Goal: Navigation & Orientation: Find specific page/section

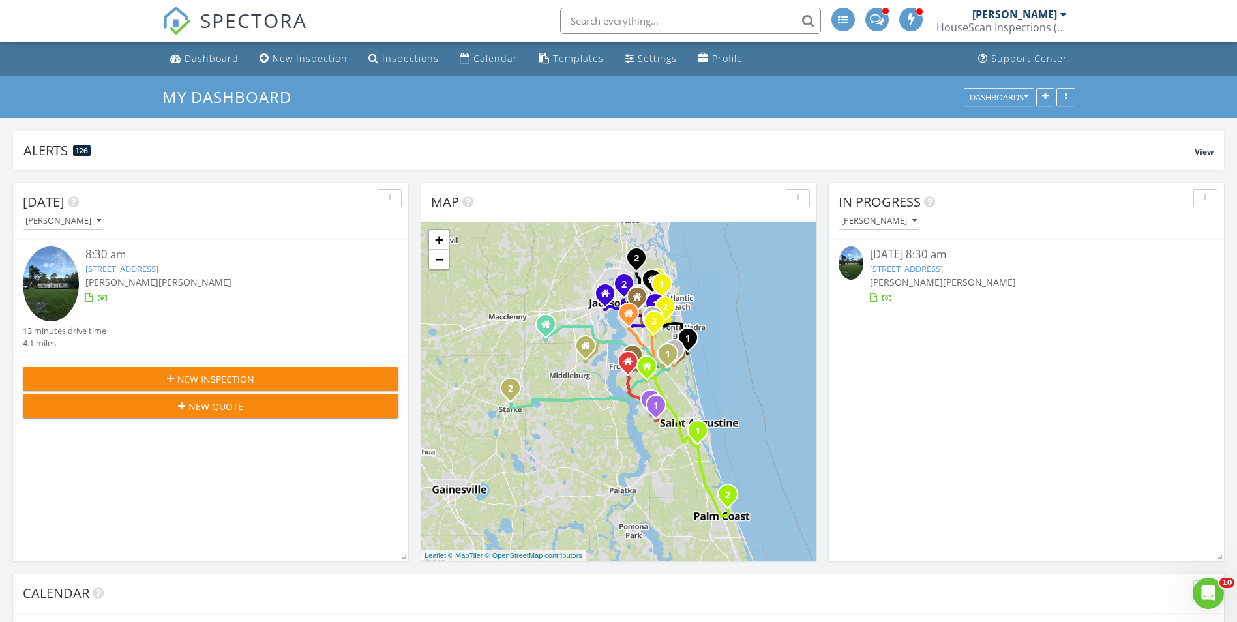
scroll to position [1076, 1257]
click at [256, 18] on span "SPECTORA" at bounding box center [253, 20] width 107 height 27
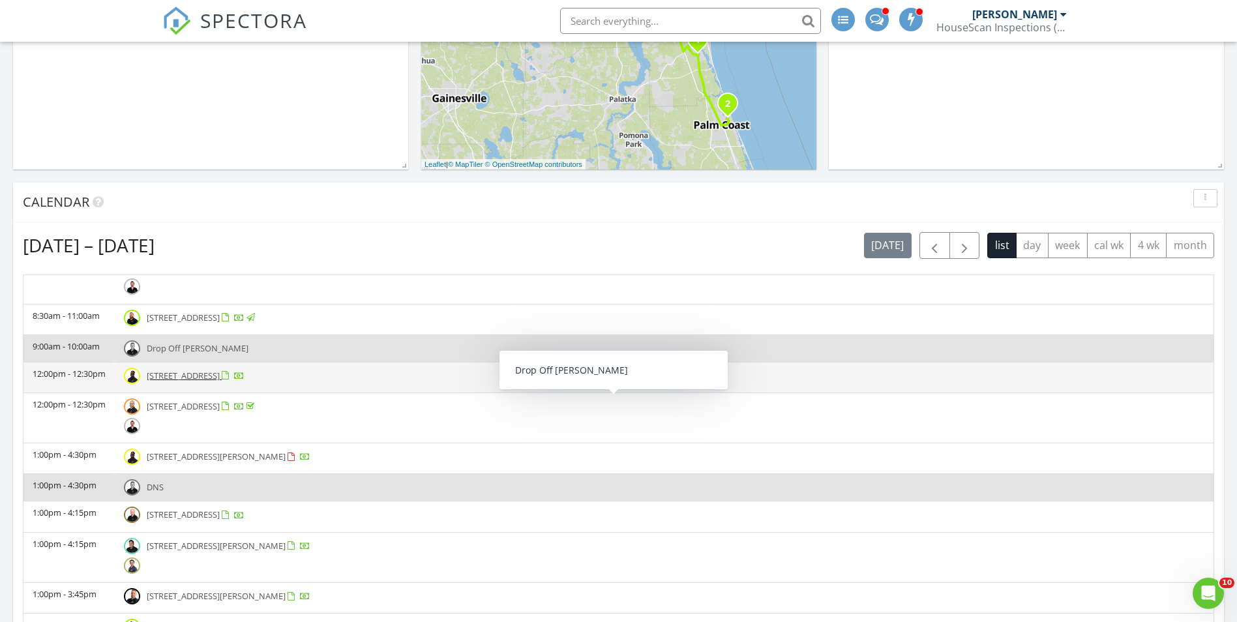
scroll to position [391, 0]
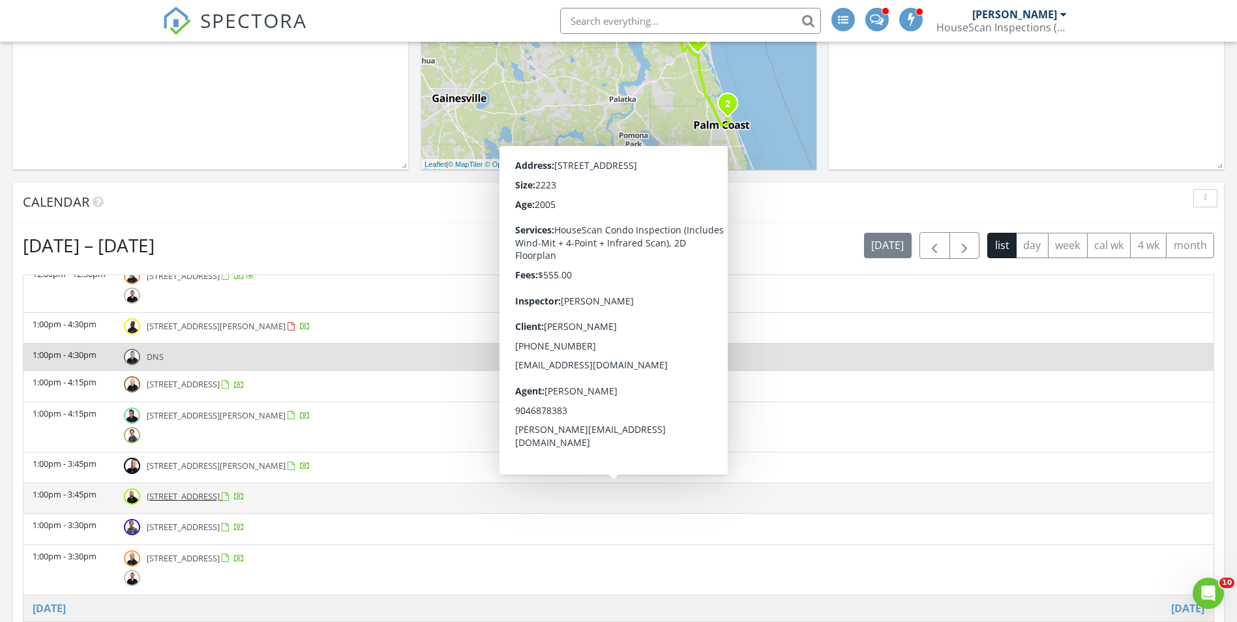
click at [220, 501] on span "[STREET_ADDRESS]" at bounding box center [183, 496] width 73 height 12
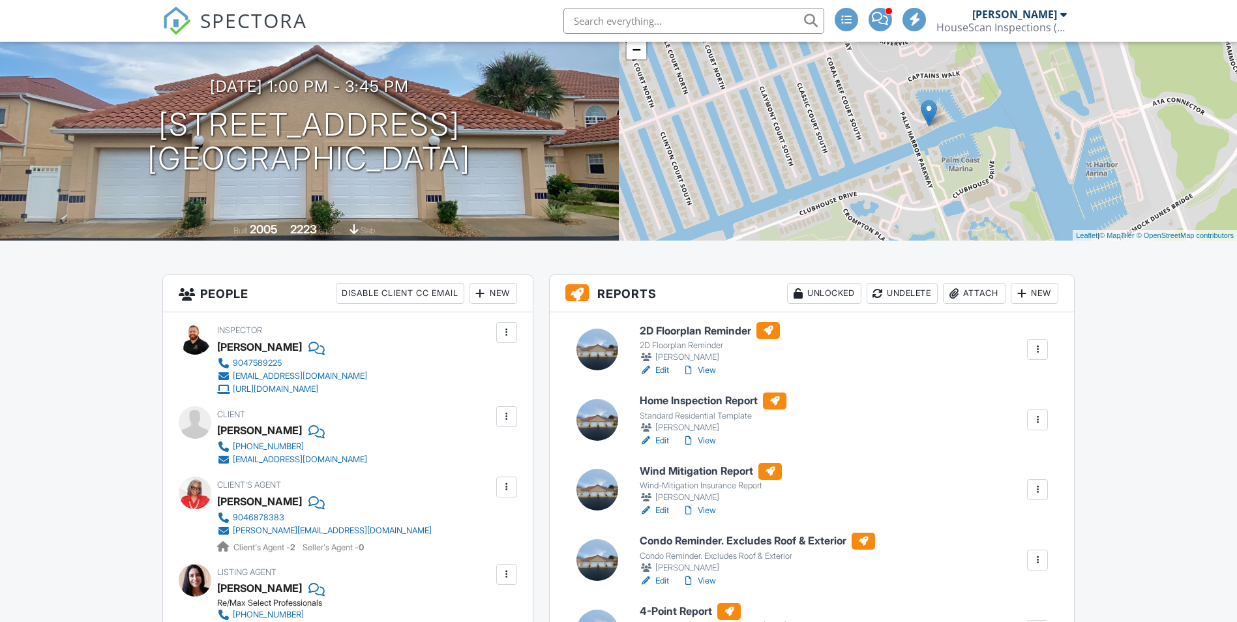
scroll to position [130, 0]
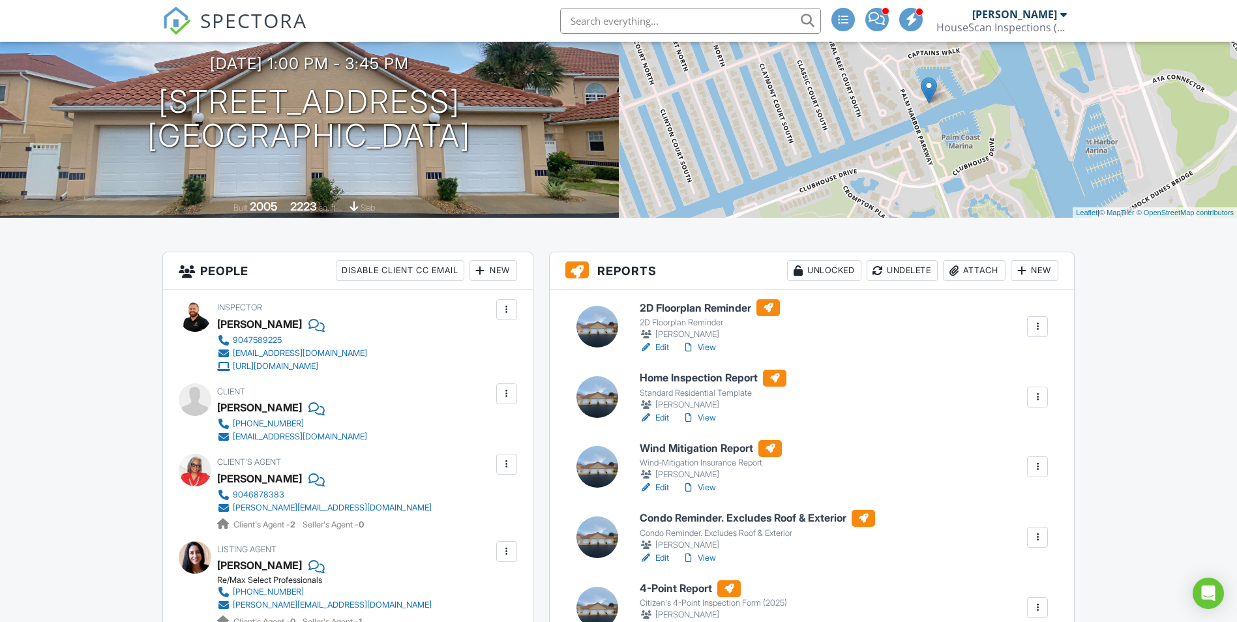
click at [714, 417] on link "View" at bounding box center [699, 417] width 34 height 13
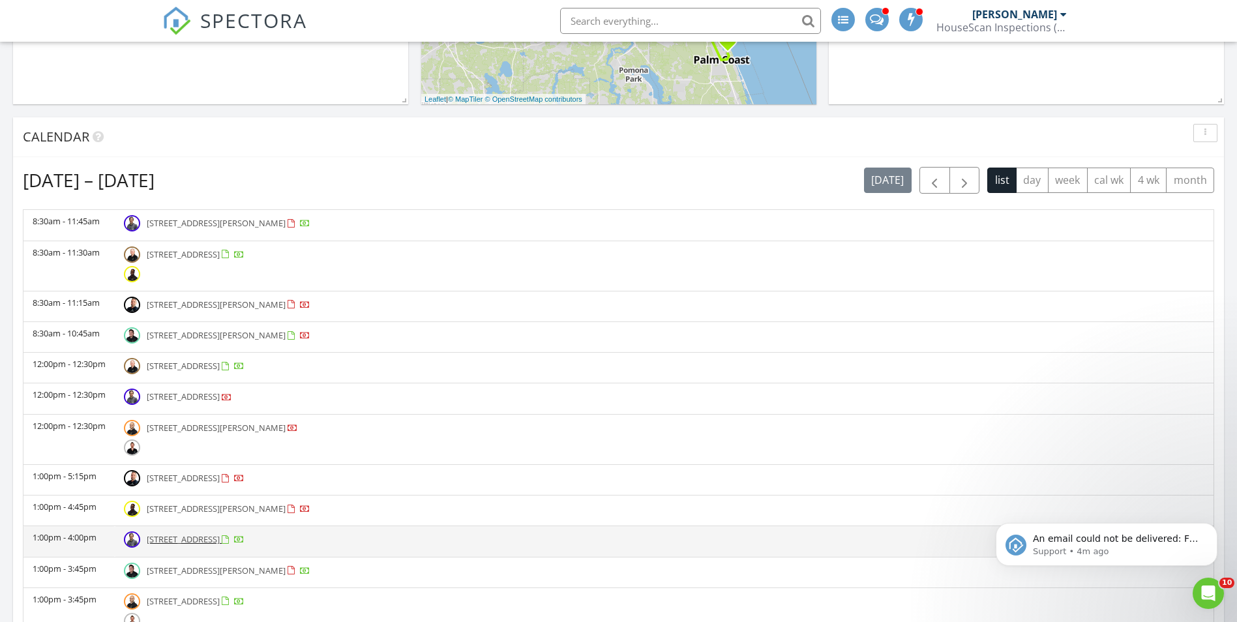
scroll to position [913, 0]
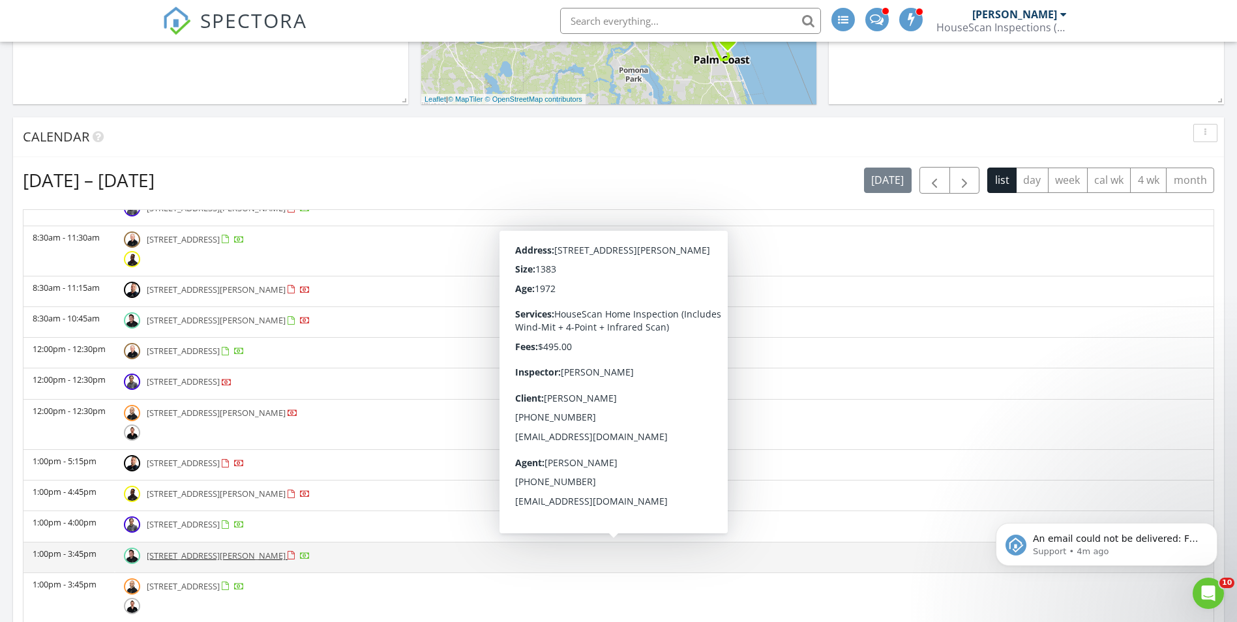
click at [80, 554] on td "1:00pm - 3:45pm" at bounding box center [68, 557] width 91 height 31
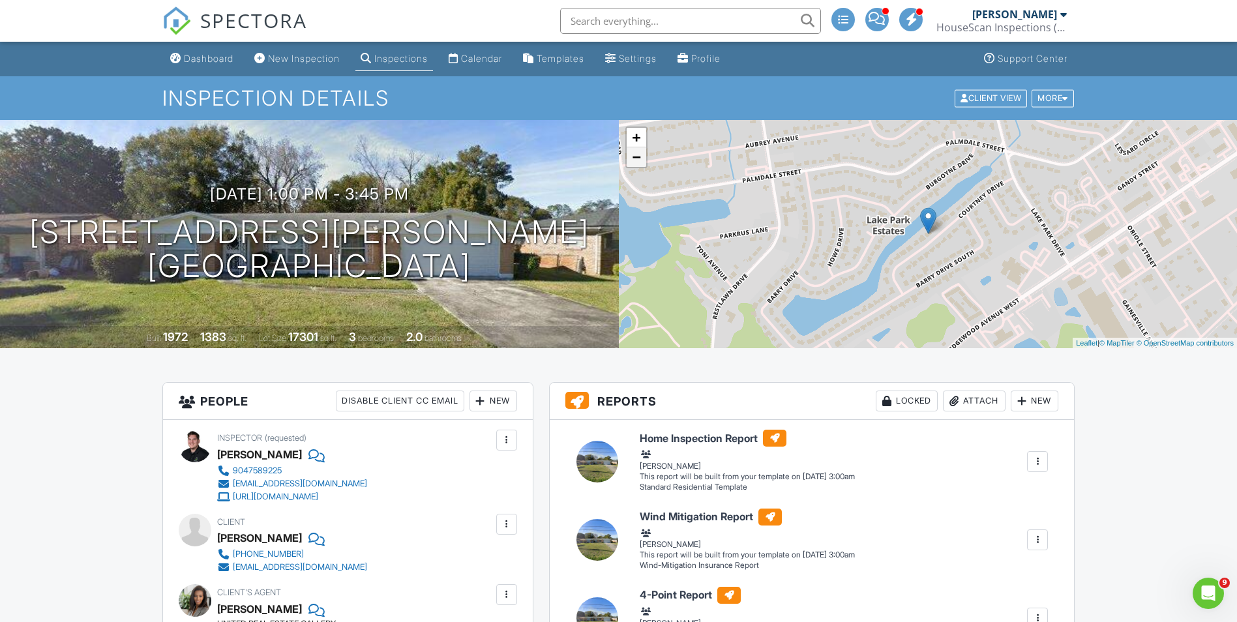
click at [635, 151] on link "−" at bounding box center [637, 157] width 20 height 20
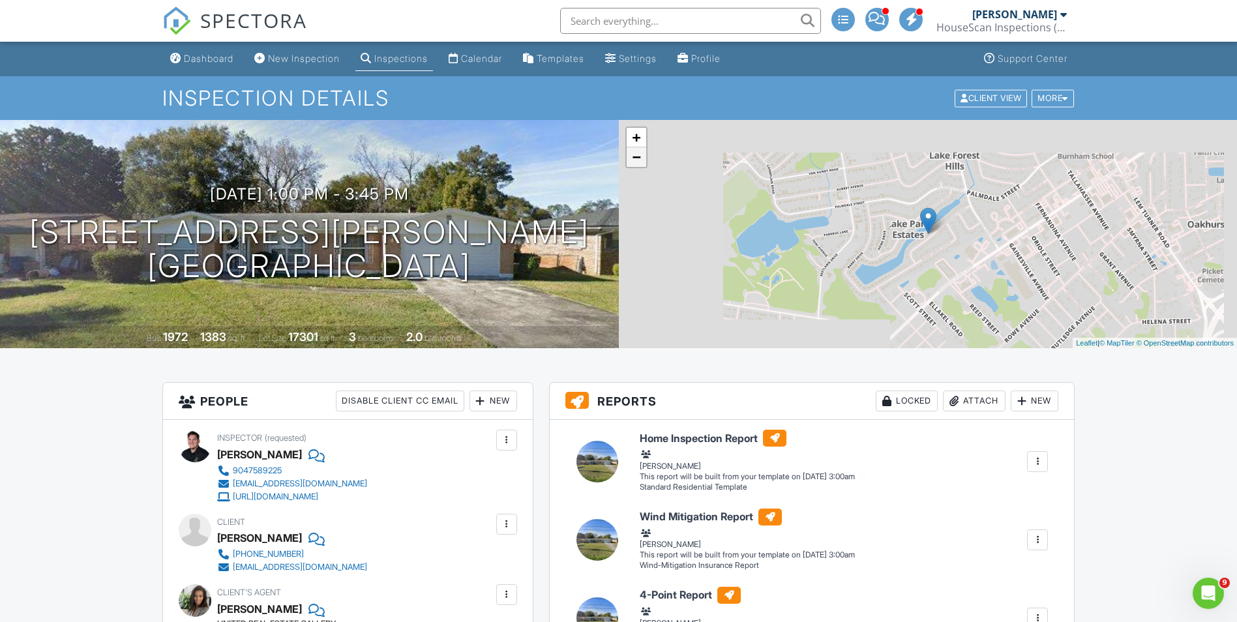
click at [635, 151] on link "−" at bounding box center [637, 157] width 20 height 20
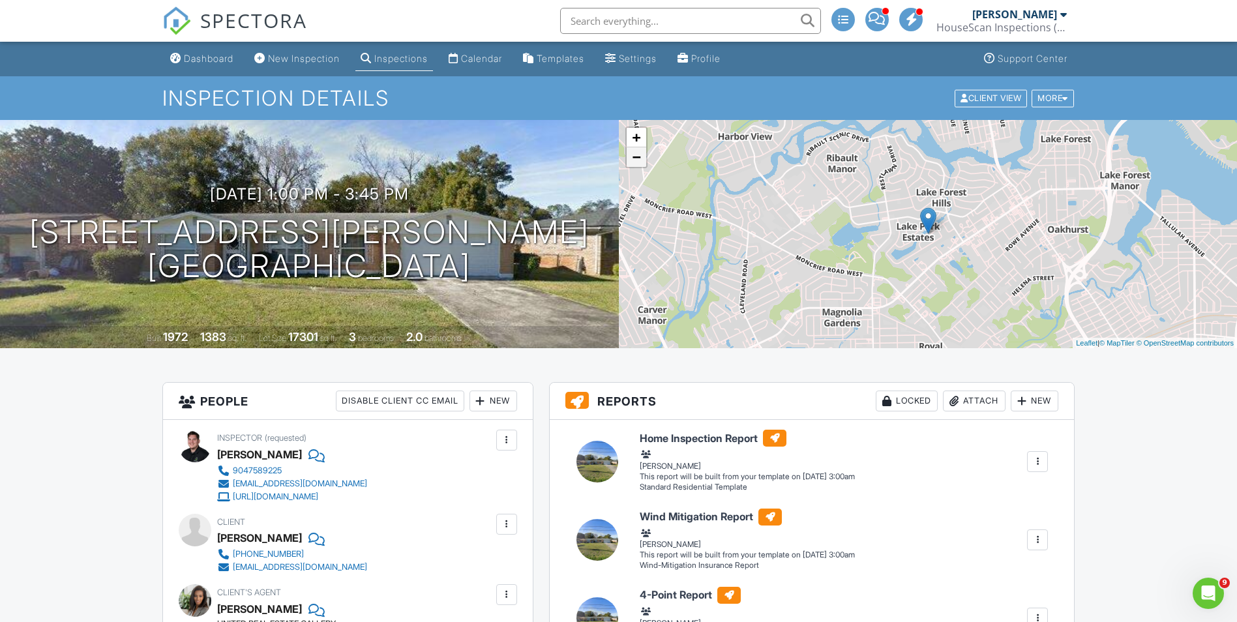
click at [635, 151] on link "−" at bounding box center [637, 157] width 20 height 20
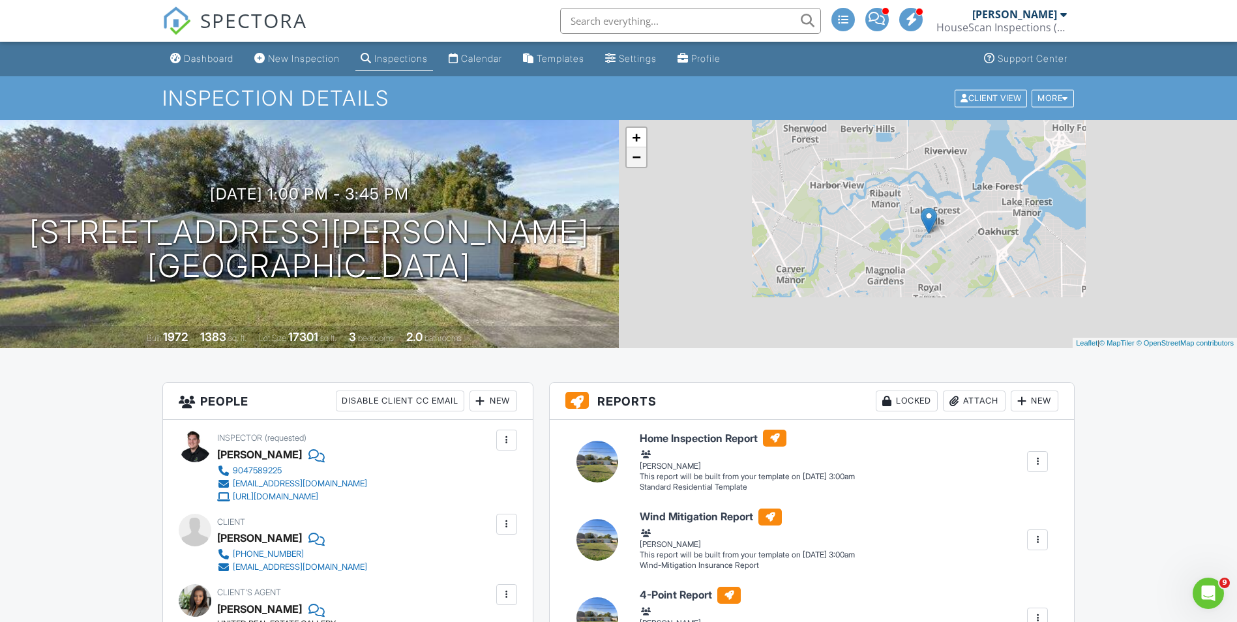
click at [635, 151] on link "−" at bounding box center [637, 157] width 20 height 20
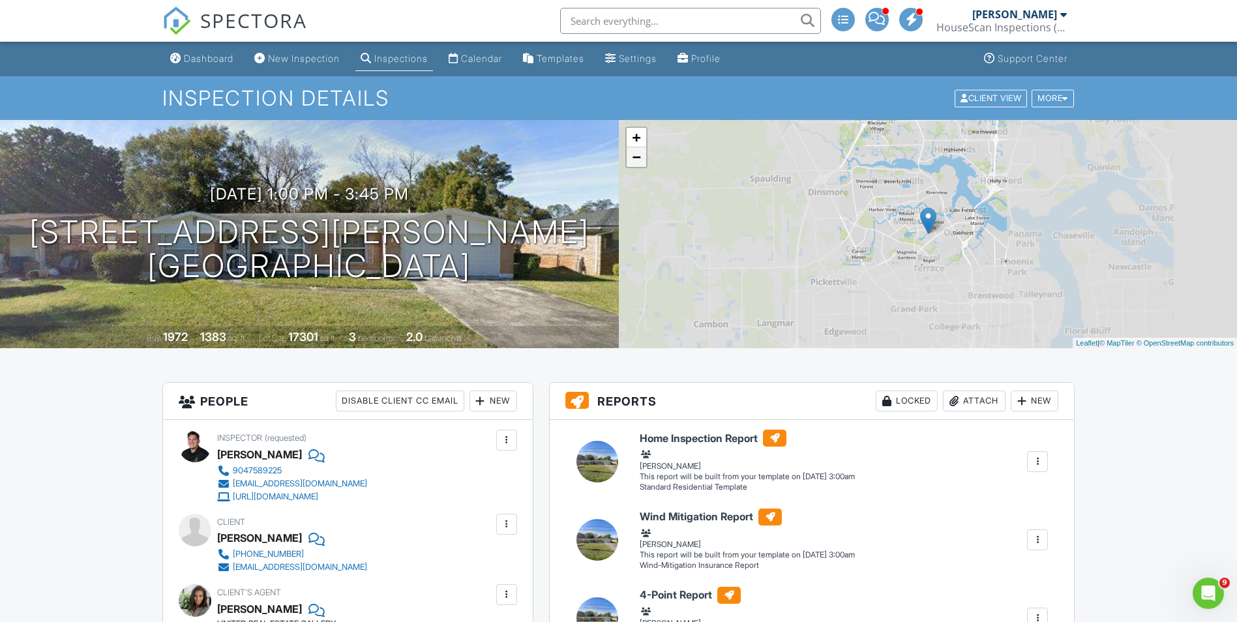
click at [635, 151] on link "−" at bounding box center [637, 157] width 20 height 20
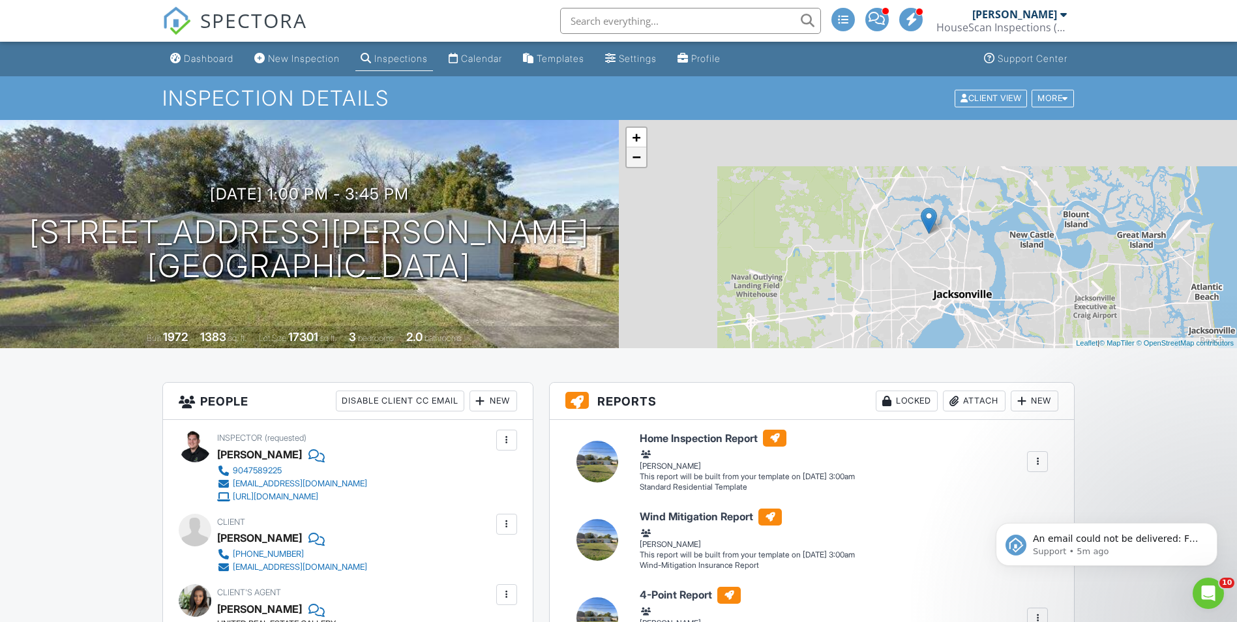
click at [635, 151] on link "−" at bounding box center [637, 157] width 20 height 20
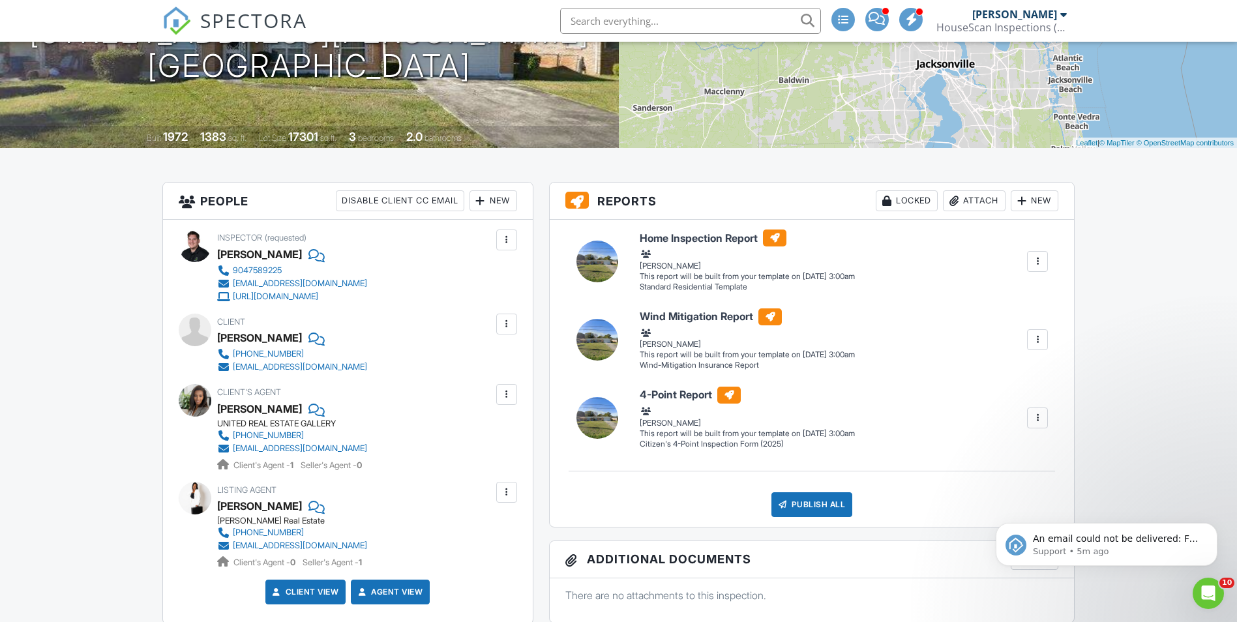
scroll to position [65, 0]
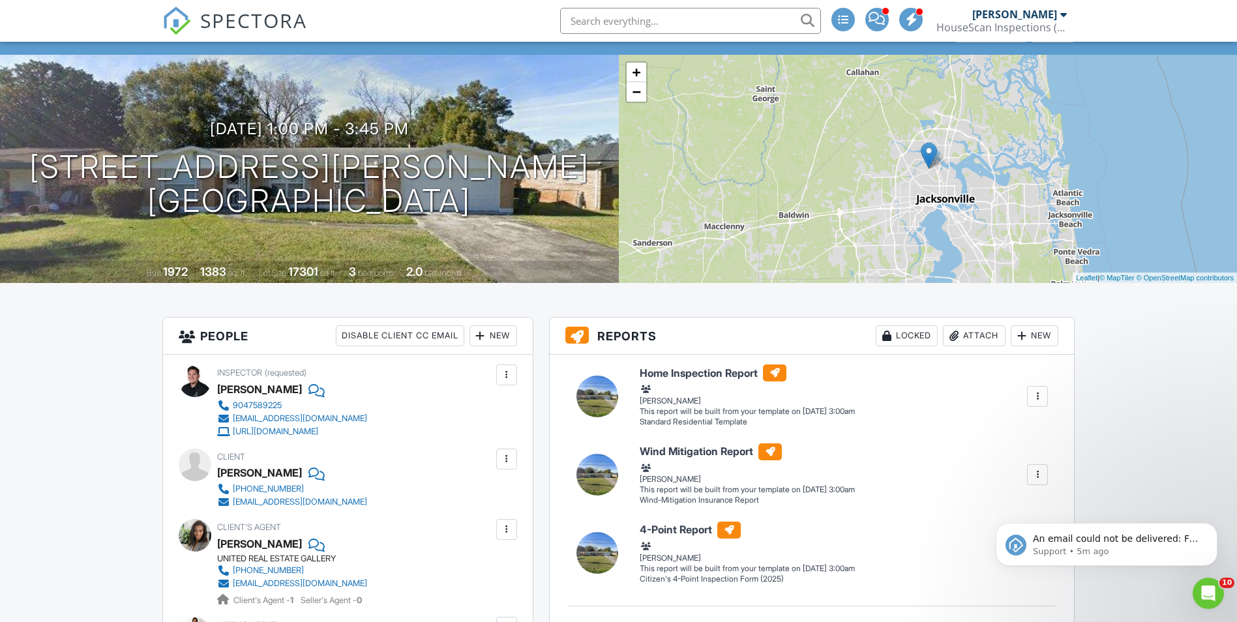
click at [253, 21] on span "SPECTORA" at bounding box center [253, 20] width 107 height 27
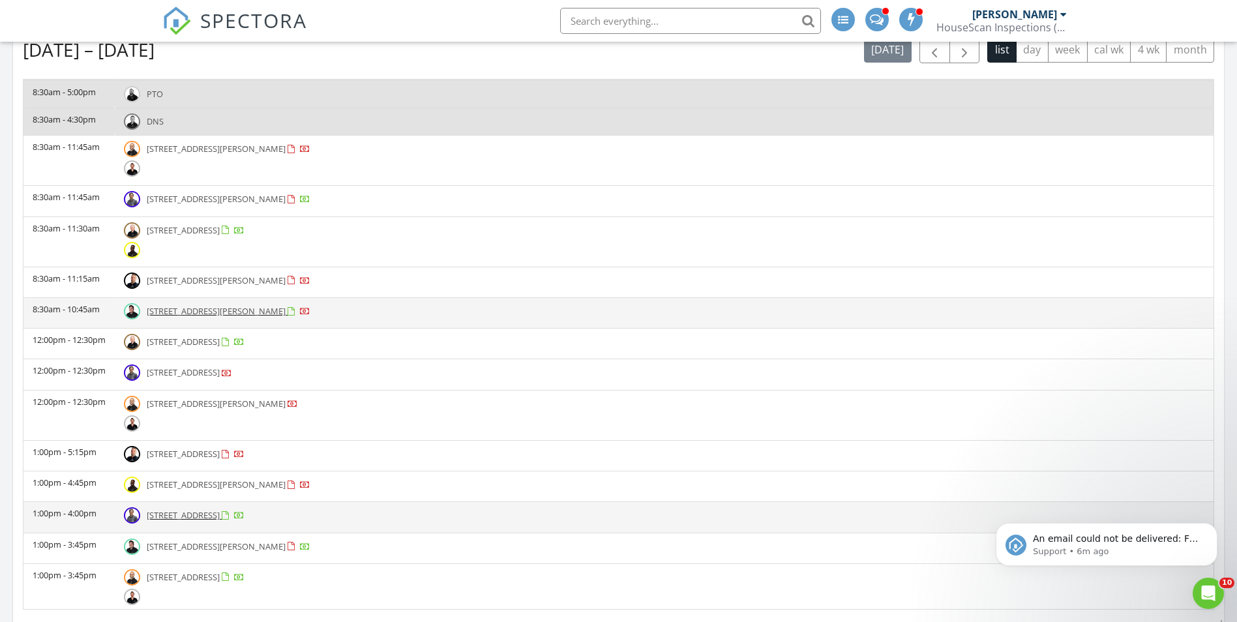
scroll to position [848, 0]
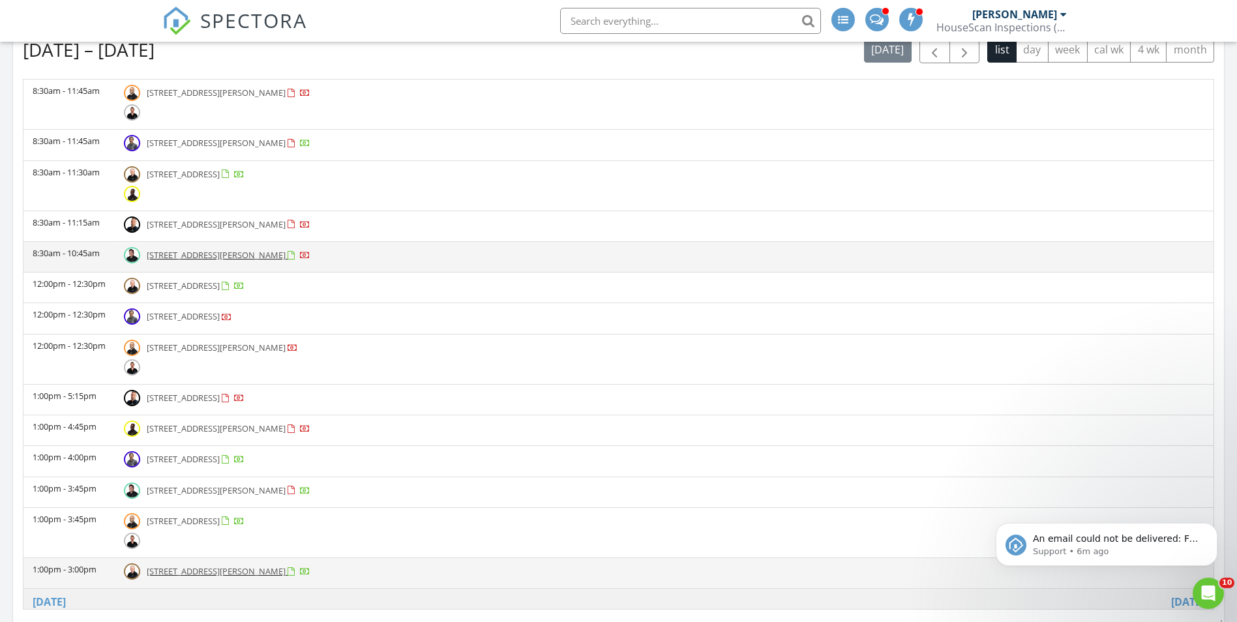
click at [216, 580] on td "[STREET_ADDRESS][PERSON_NAME]" at bounding box center [664, 573] width 1099 height 31
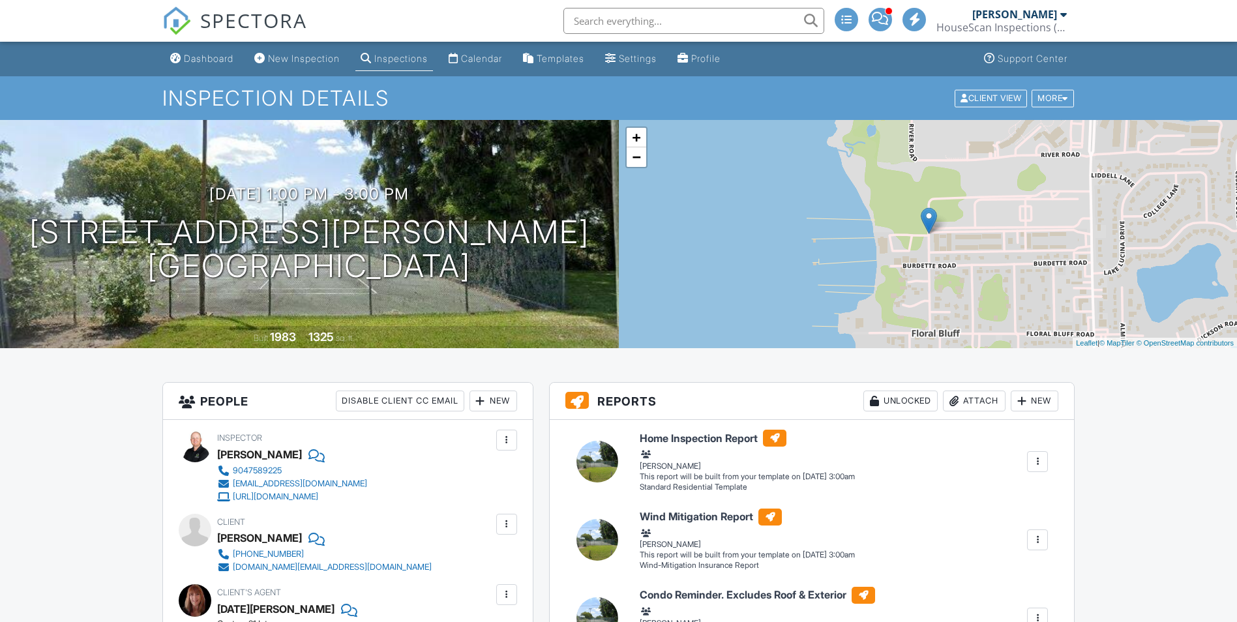
click at [638, 157] on link "−" at bounding box center [637, 157] width 20 height 20
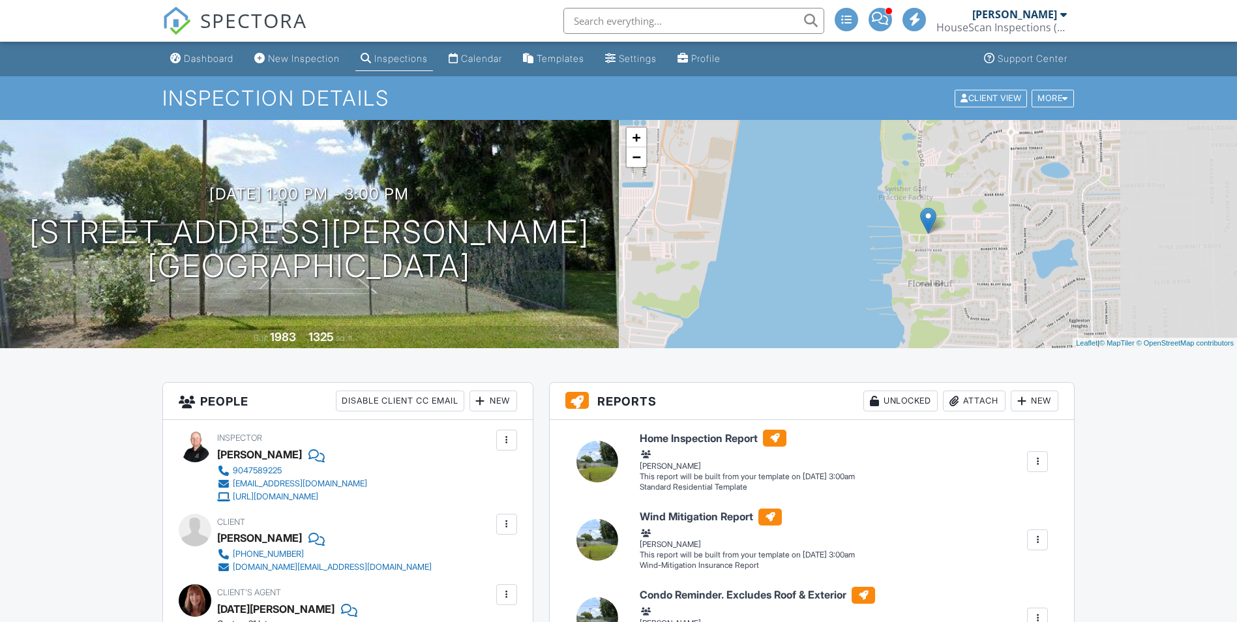
click at [638, 157] on link "−" at bounding box center [637, 157] width 20 height 20
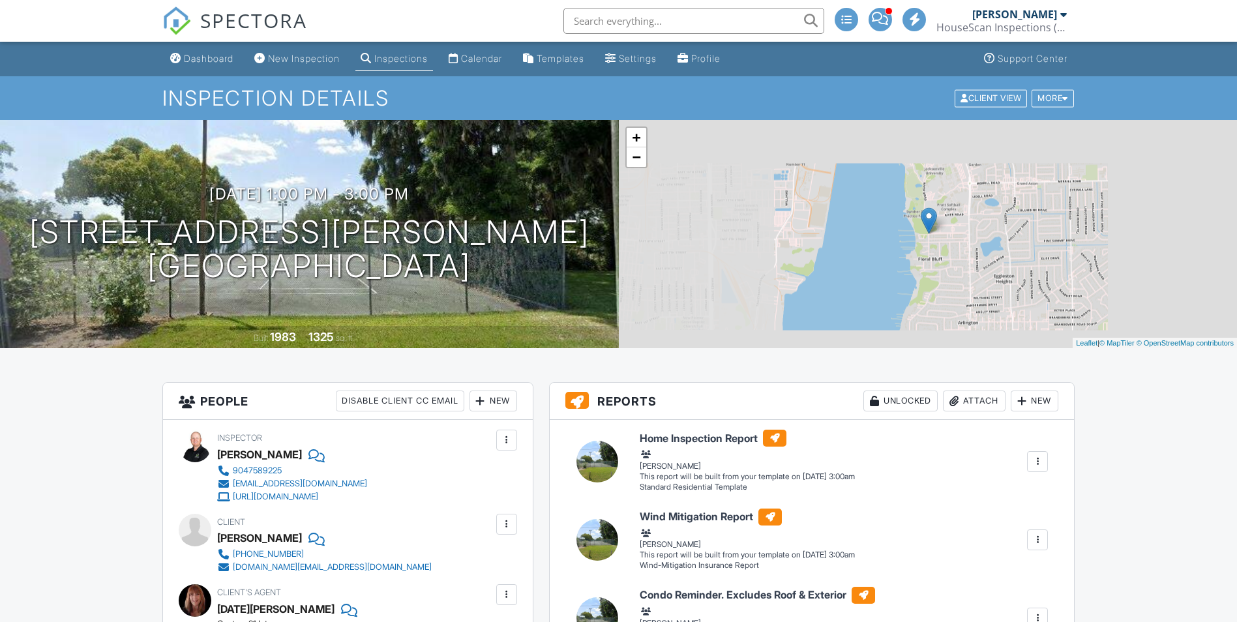
click at [638, 157] on link "−" at bounding box center [637, 157] width 20 height 20
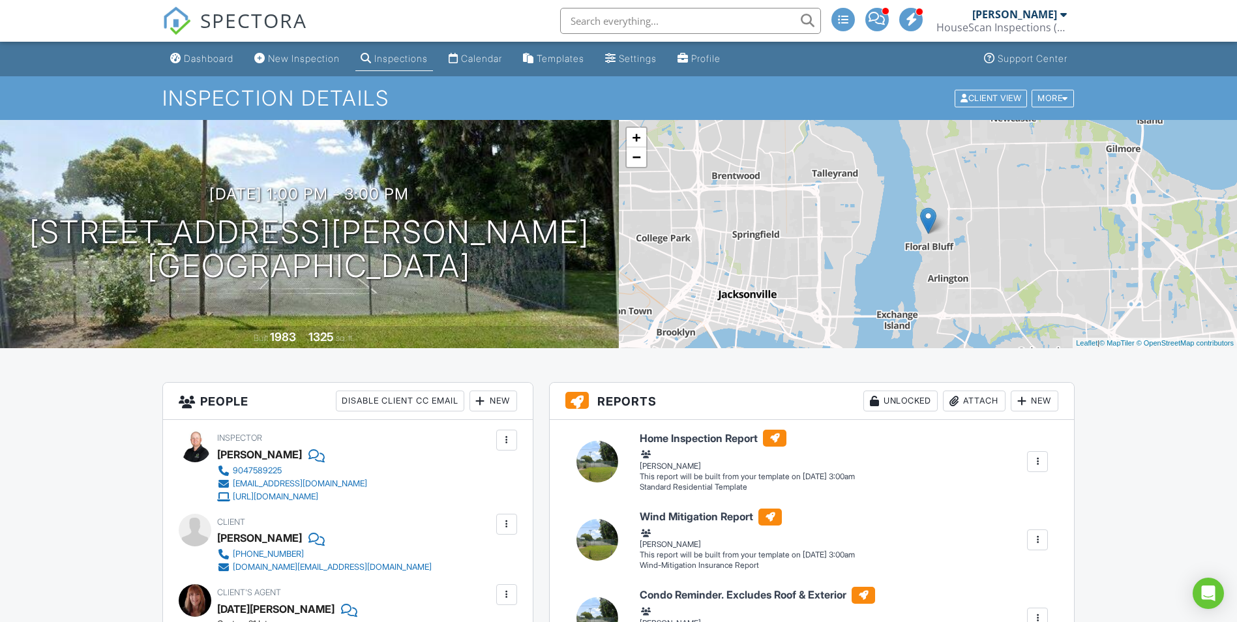
click at [638, 157] on link "−" at bounding box center [637, 157] width 20 height 20
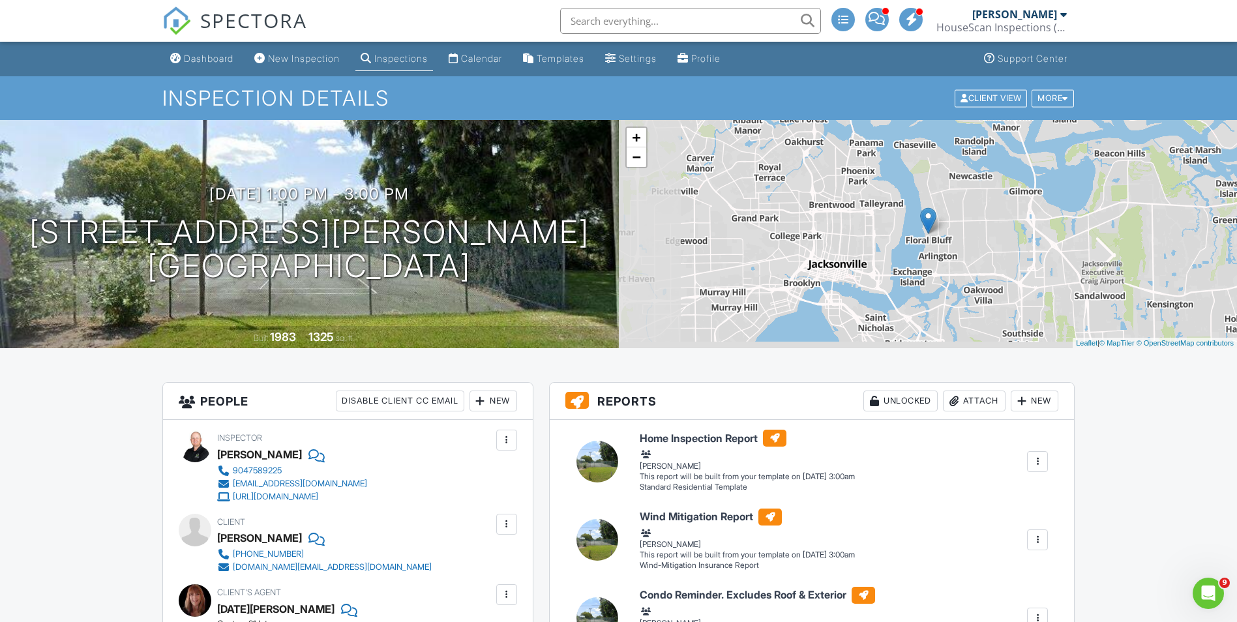
click at [638, 157] on link "−" at bounding box center [637, 157] width 20 height 20
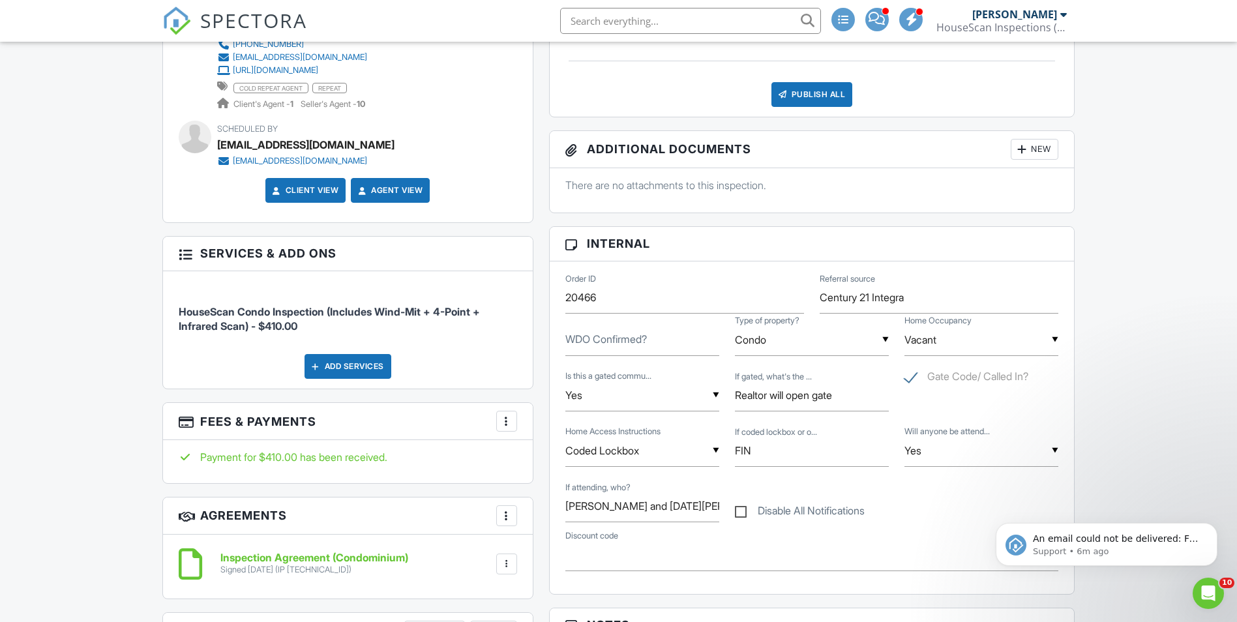
scroll to position [717, 0]
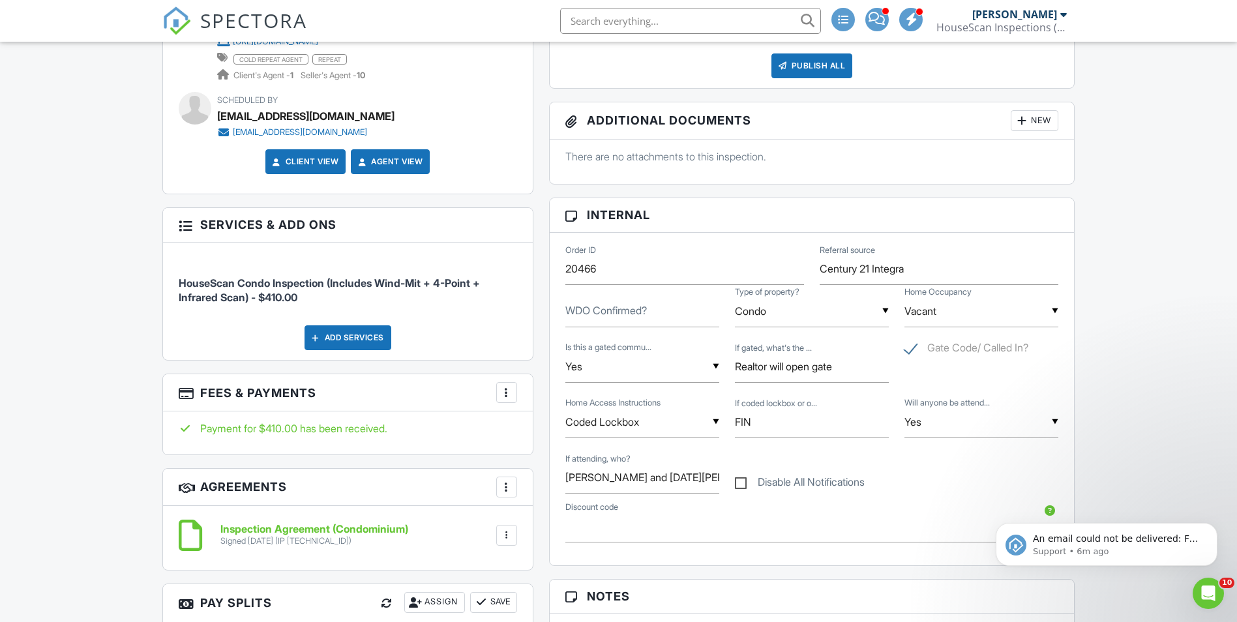
click at [269, 18] on span "SPECTORA" at bounding box center [253, 20] width 107 height 27
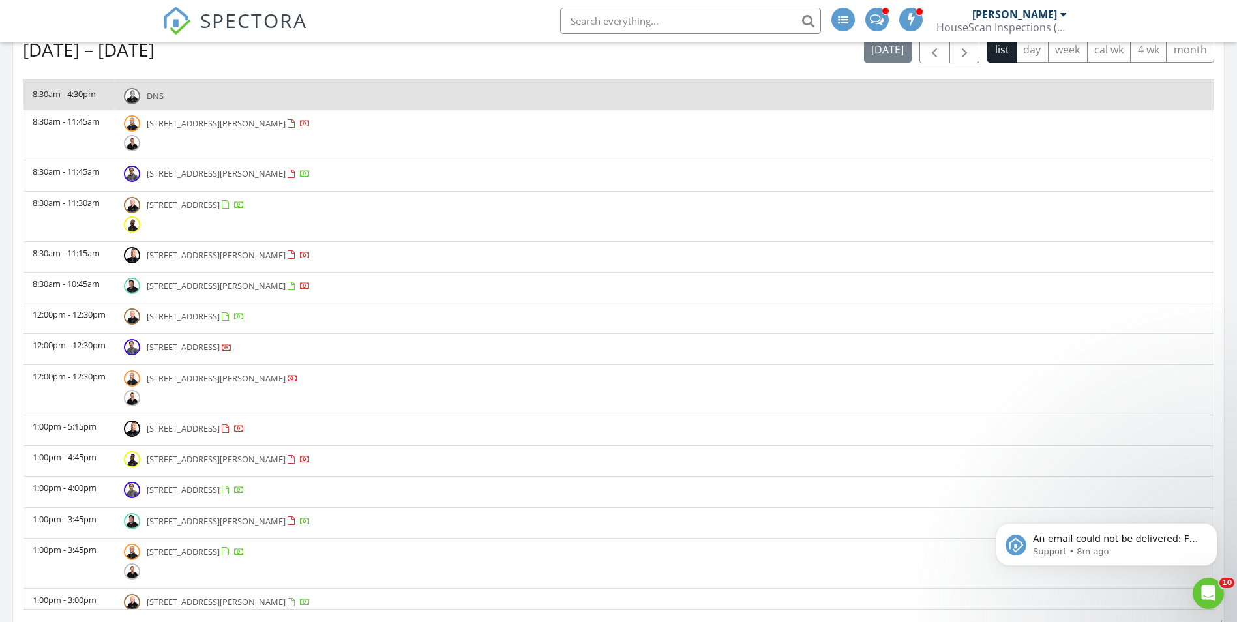
scroll to position [848, 0]
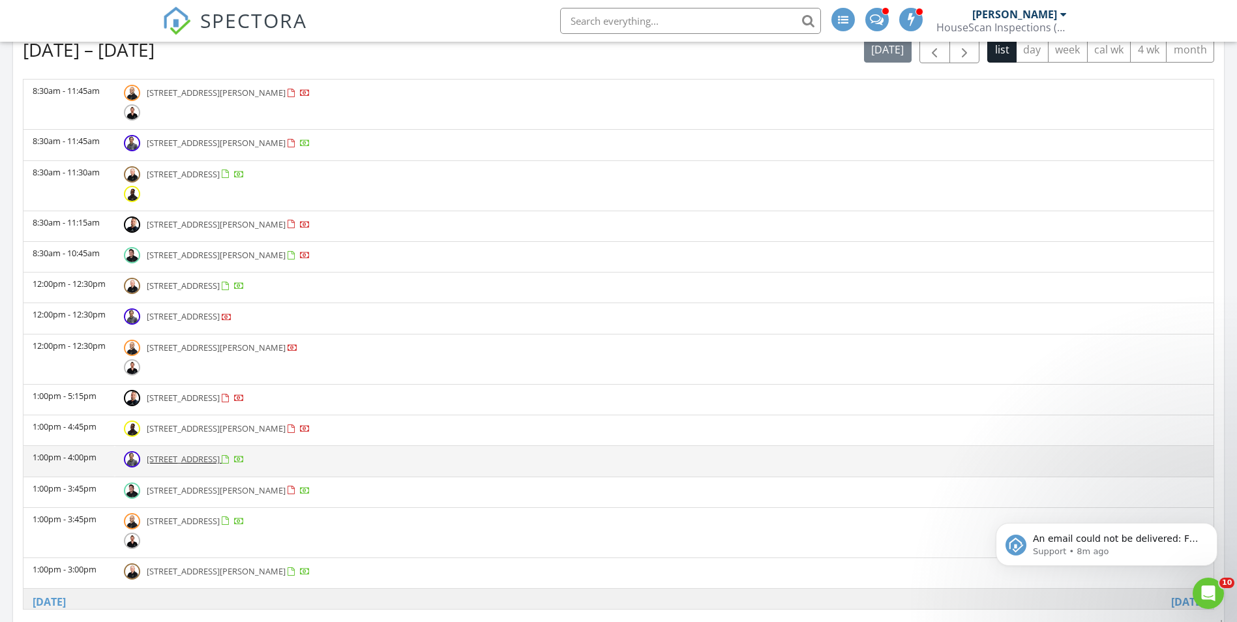
click at [74, 458] on td "1:00pm - 4:00pm" at bounding box center [68, 461] width 91 height 31
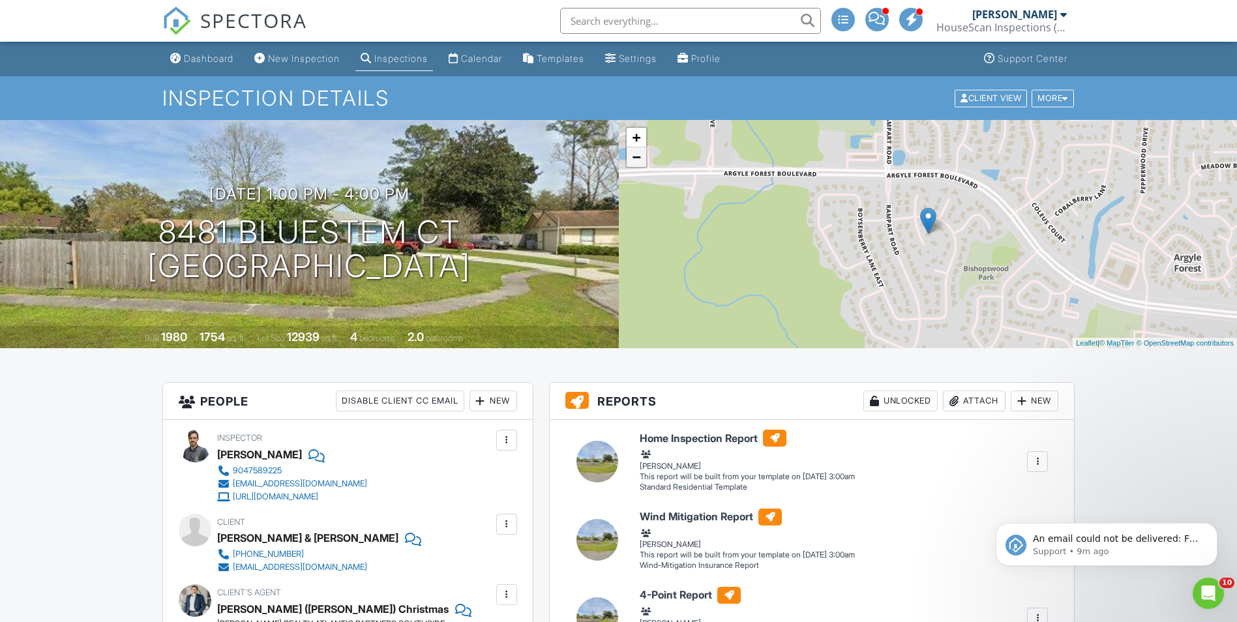
click at [632, 151] on link "−" at bounding box center [637, 157] width 20 height 20
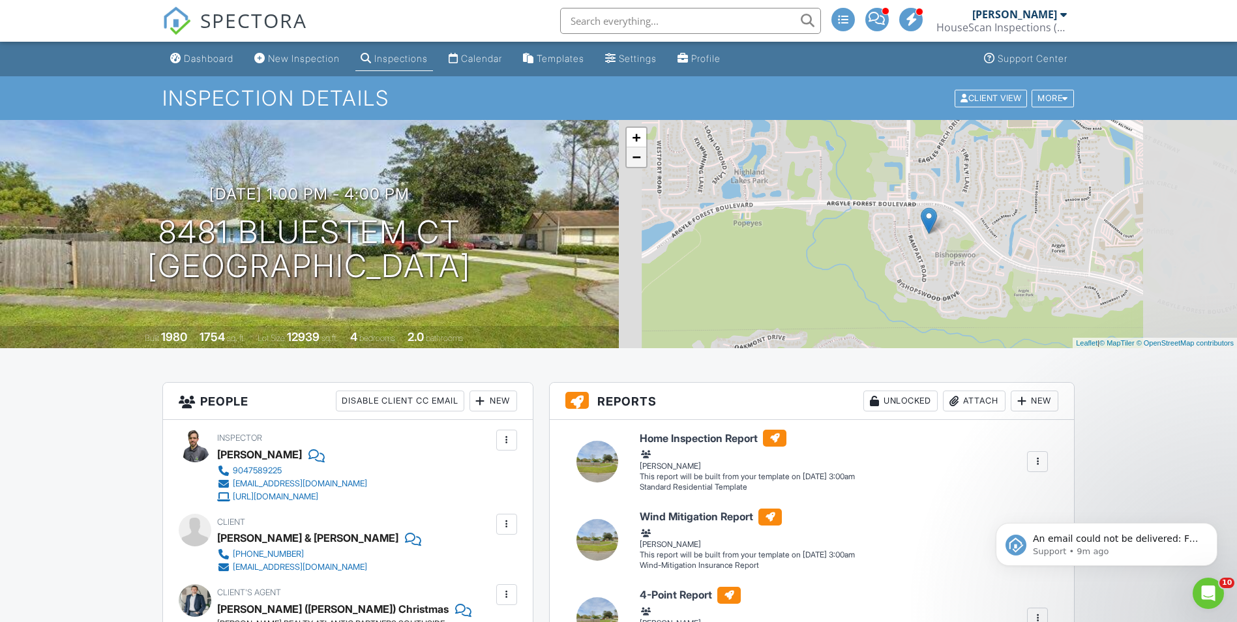
click at [632, 151] on link "−" at bounding box center [637, 157] width 20 height 20
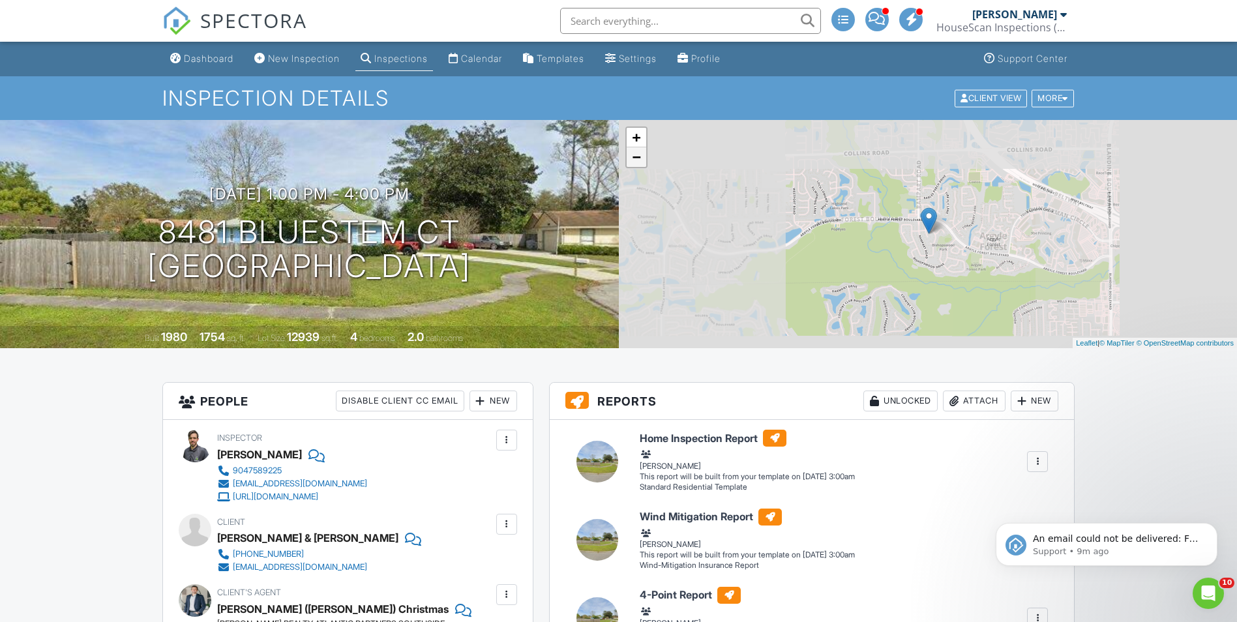
click at [632, 151] on link "−" at bounding box center [637, 157] width 20 height 20
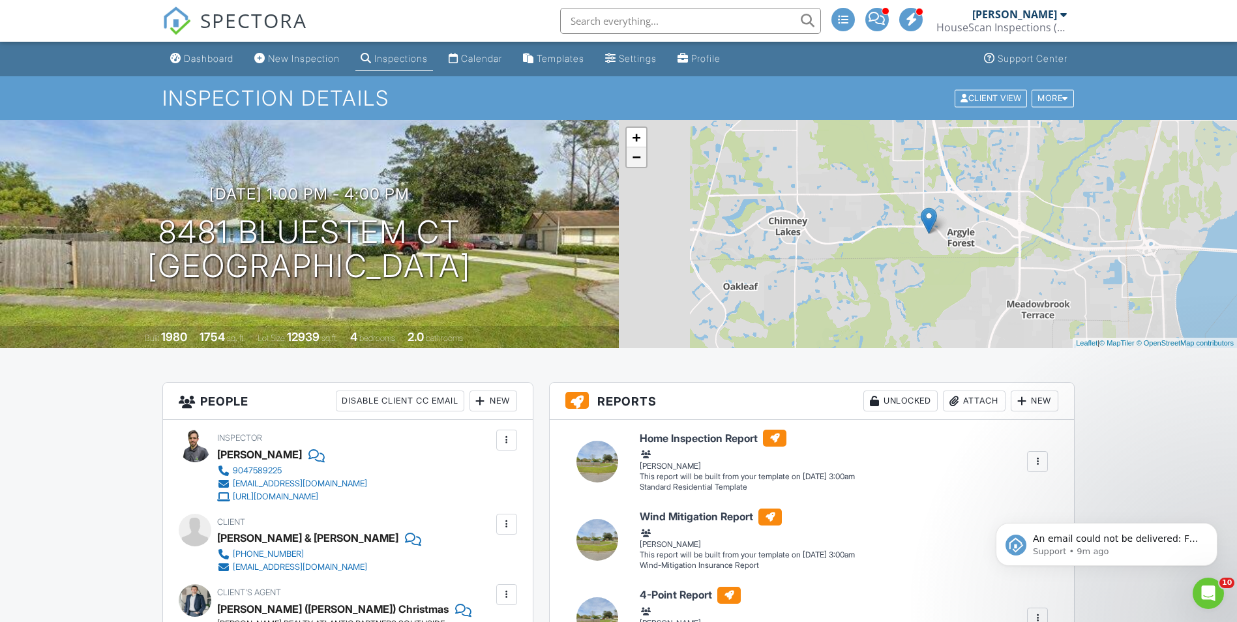
click at [632, 151] on link "−" at bounding box center [637, 157] width 20 height 20
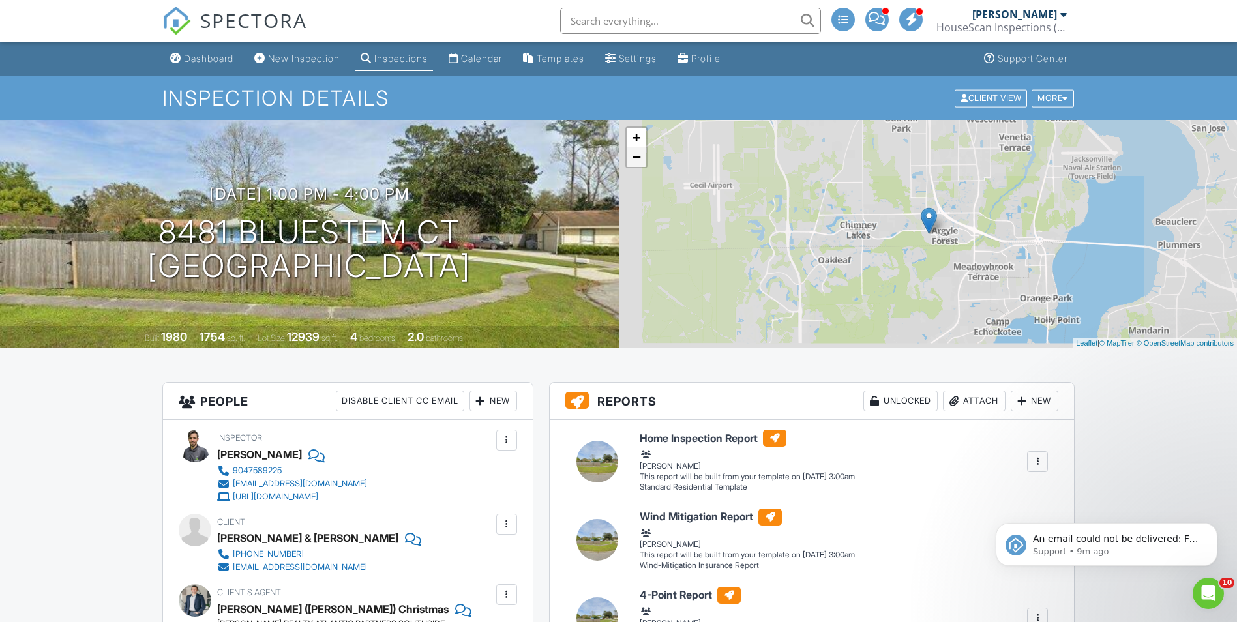
click at [632, 151] on link "−" at bounding box center [637, 157] width 20 height 20
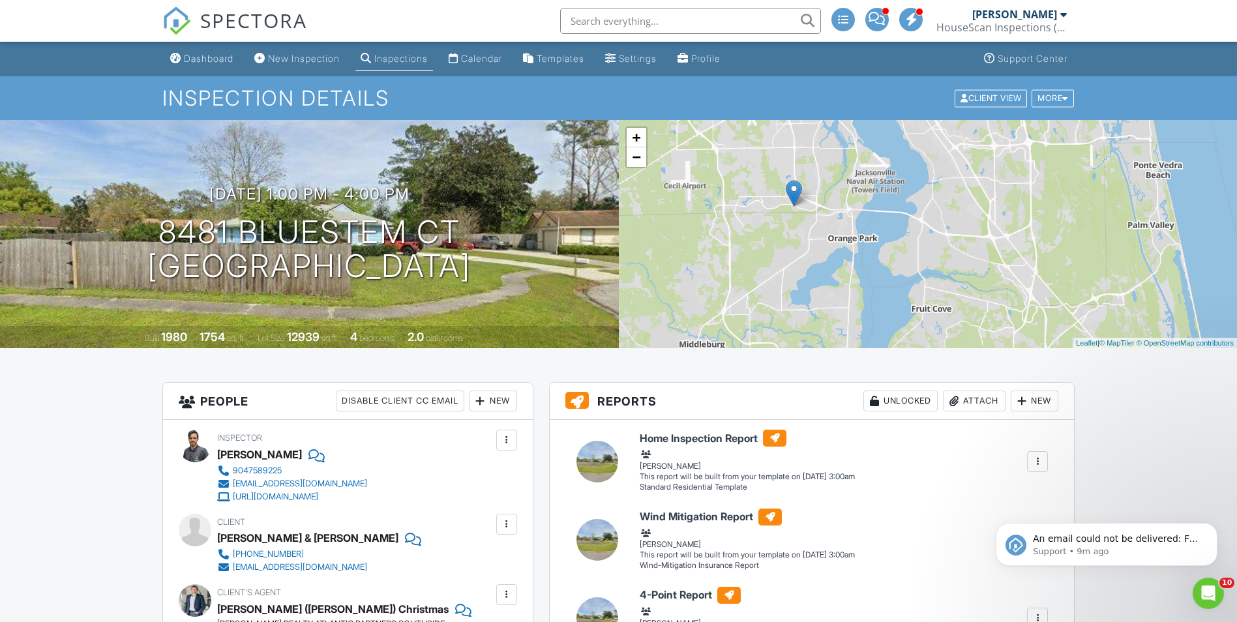
drag, startPoint x: 1076, startPoint y: 280, endPoint x: 902, endPoint y: 243, distance: 177.4
click at [902, 243] on div "+ − Leaflet | © MapTiler © OpenStreetMap contributors" at bounding box center [928, 234] width 619 height 228
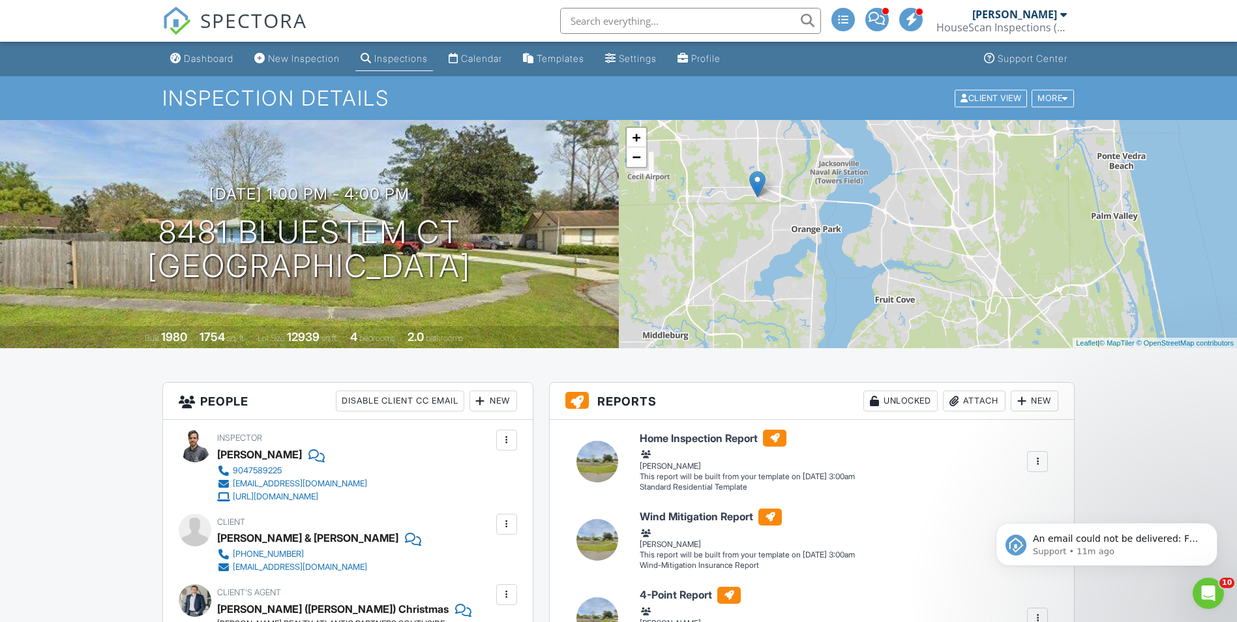
click at [252, 23] on span "SPECTORA" at bounding box center [253, 20] width 107 height 27
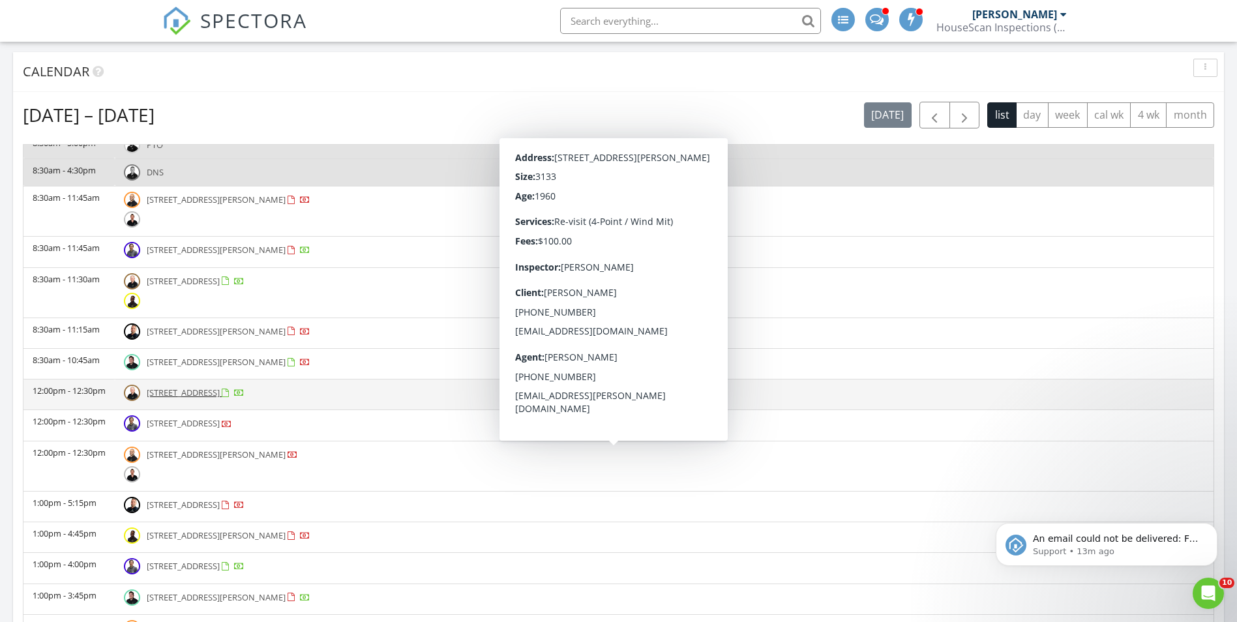
scroll to position [782, 0]
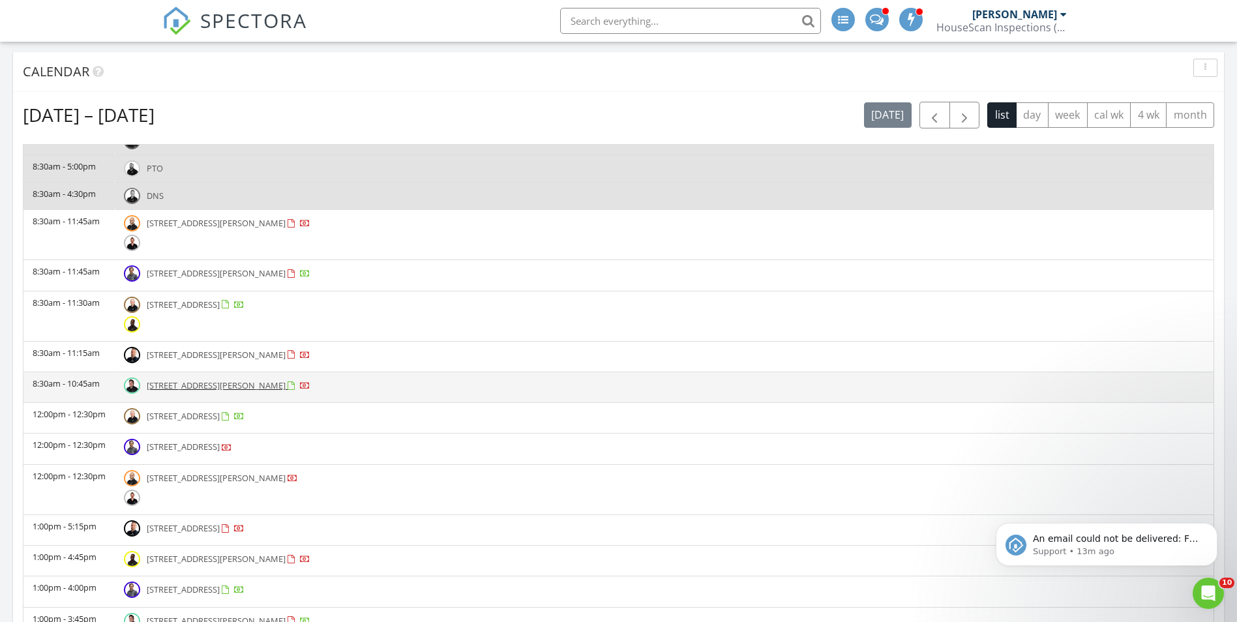
click at [98, 383] on td "8:30am - 10:45am" at bounding box center [68, 387] width 91 height 31
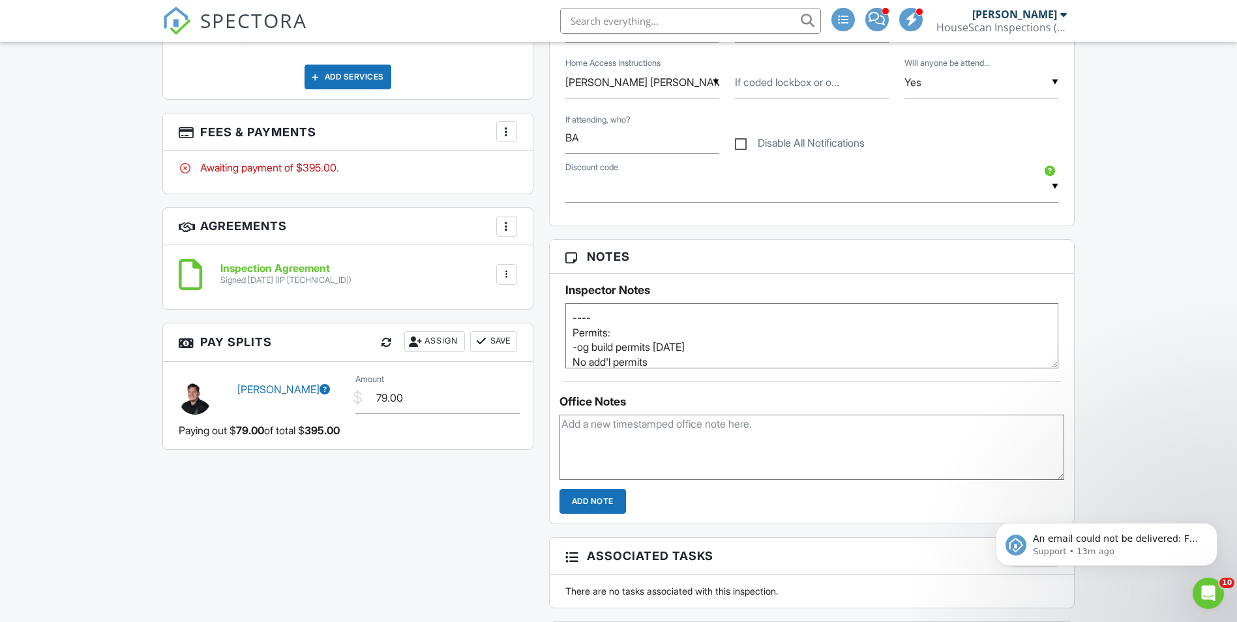
scroll to position [1239, 0]
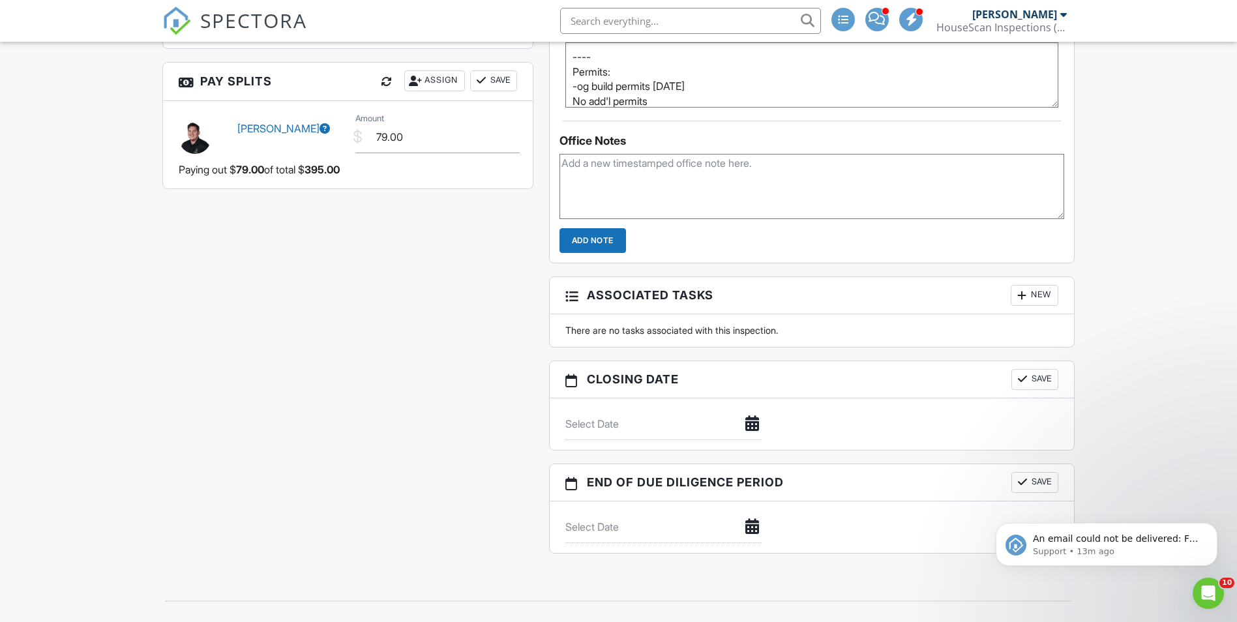
click at [249, 22] on span "SPECTORA" at bounding box center [253, 20] width 107 height 27
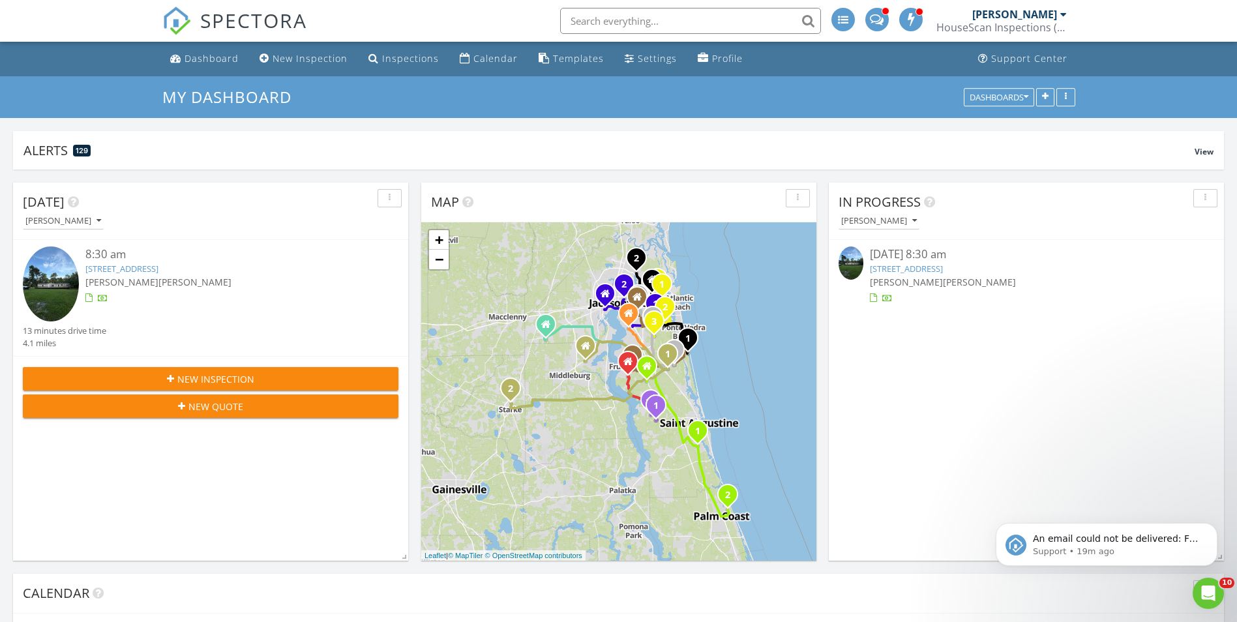
click at [260, 20] on span "SPECTORA" at bounding box center [253, 20] width 107 height 27
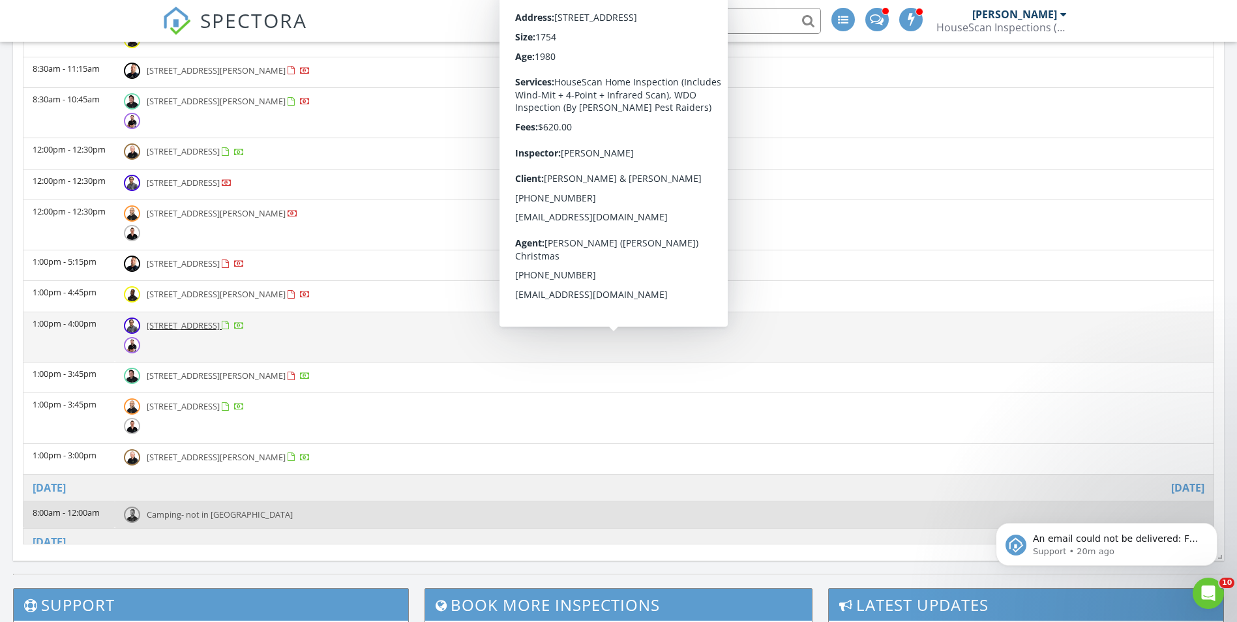
scroll to position [913, 0]
